Goal: Transaction & Acquisition: Purchase product/service

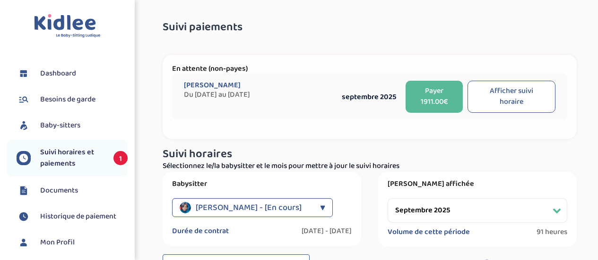
select select "septembre 2025"
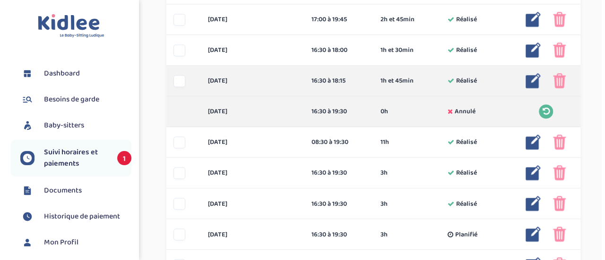
scroll to position [756, 0]
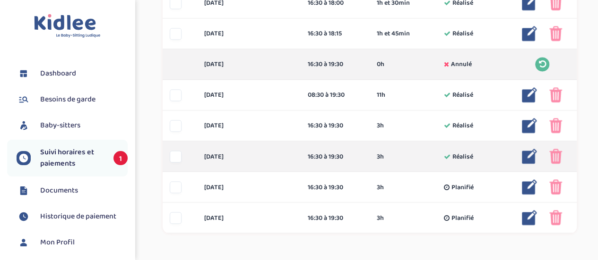
click at [533, 153] on img at bounding box center [529, 156] width 15 height 15
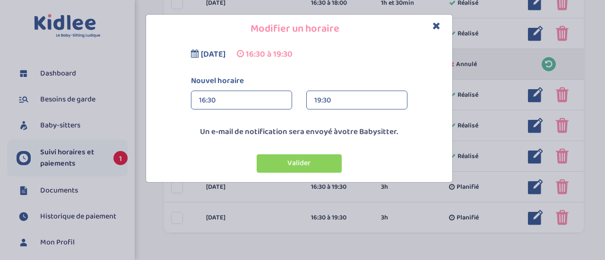
click at [344, 98] on div "19:30" at bounding box center [356, 100] width 85 height 19
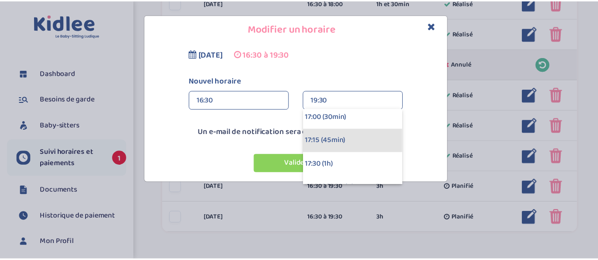
scroll to position [47, 0]
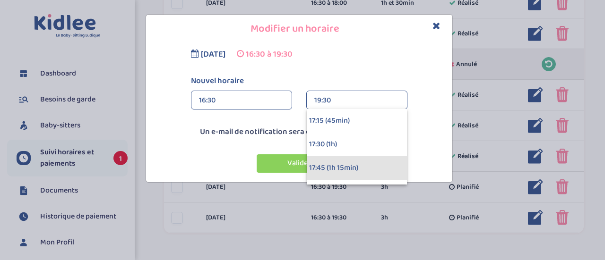
click at [343, 166] on div "17:45 (1h 15min)" at bounding box center [357, 168] width 100 height 24
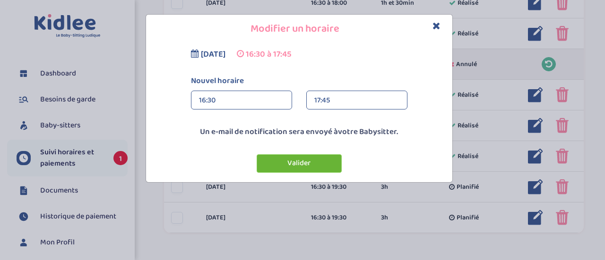
click at [304, 161] on button "Valider" at bounding box center [299, 164] width 85 height 18
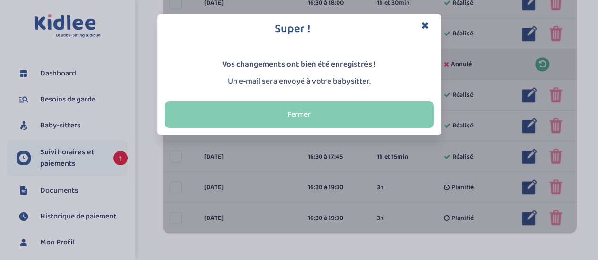
click at [303, 116] on button "Fermer" at bounding box center [298, 115] width 269 height 26
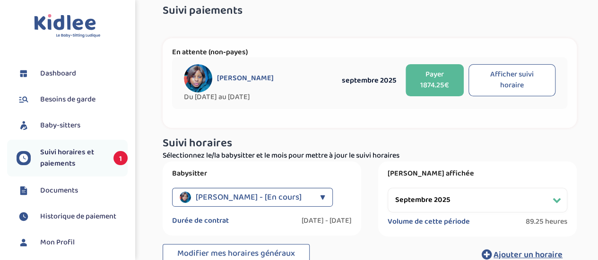
scroll to position [0, 0]
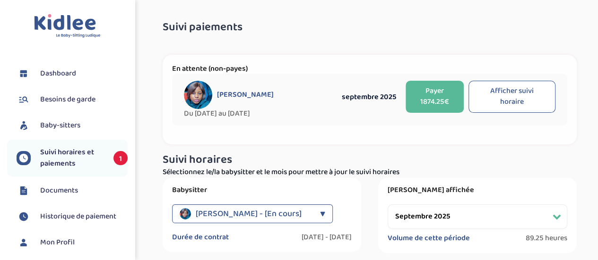
click at [427, 102] on button "Payer 1874.25€" at bounding box center [434, 97] width 58 height 32
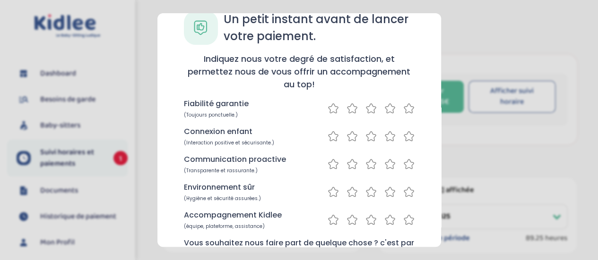
scroll to position [47, 0]
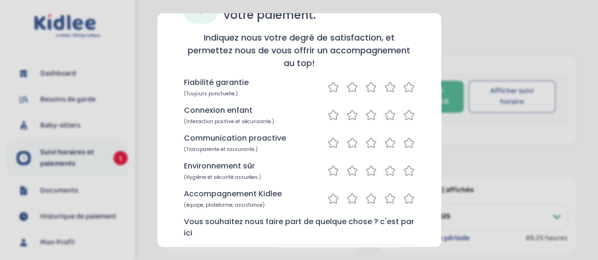
click at [370, 88] on icon at bounding box center [370, 87] width 11 height 12
click at [386, 115] on icon at bounding box center [389, 115] width 11 height 12
click at [388, 144] on icon at bounding box center [389, 143] width 11 height 12
click at [406, 171] on icon at bounding box center [408, 171] width 11 height 12
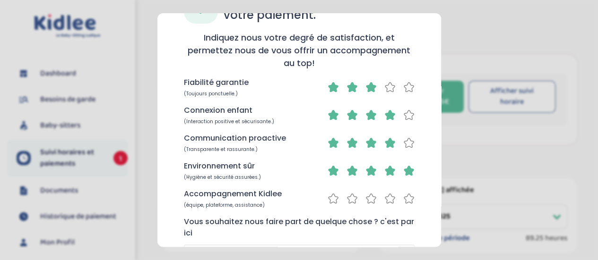
click at [385, 198] on icon at bounding box center [389, 199] width 11 height 12
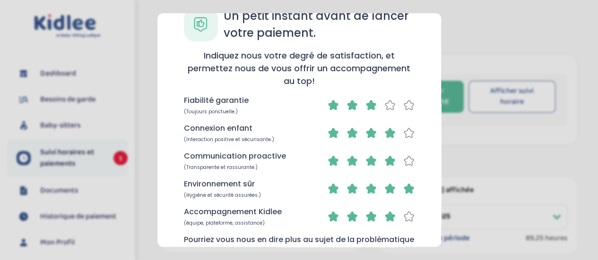
scroll to position [0, 0]
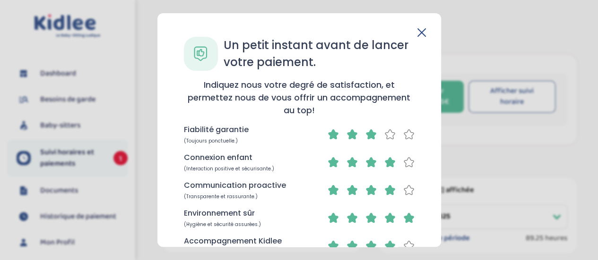
click at [387, 134] on icon at bounding box center [389, 135] width 11 height 12
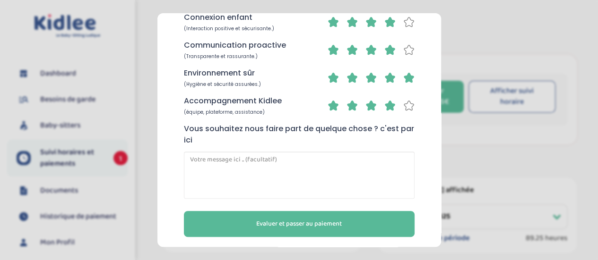
scroll to position [142, 0]
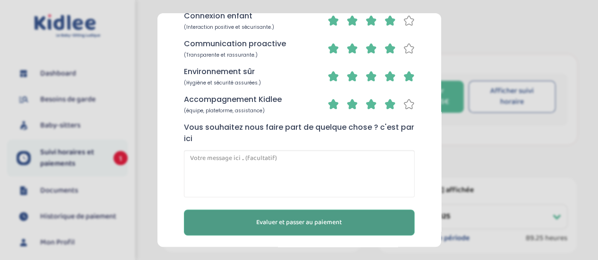
click at [285, 224] on span "Evaluer et passer au paiement" at bounding box center [299, 223] width 86 height 10
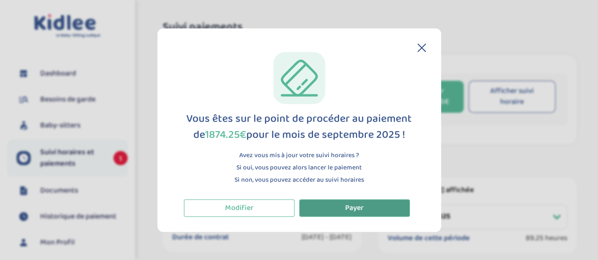
click at [344, 206] on button "Payer" at bounding box center [354, 207] width 111 height 17
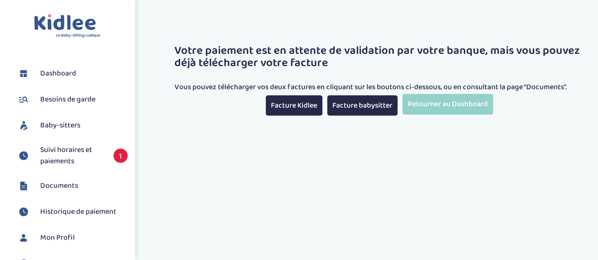
click at [86, 140] on li "Suivi horaires et paiements 1" at bounding box center [67, 156] width 120 height 32
click at [82, 149] on span "Suivi horaires et paiements" at bounding box center [72, 156] width 64 height 23
